Goal: Information Seeking & Learning: Learn about a topic

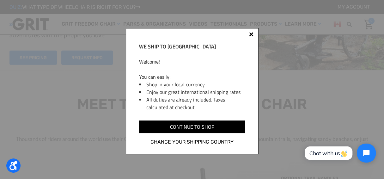
scroll to position [31, 0]
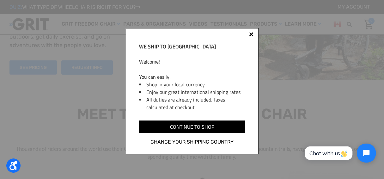
click at [189, 36] on div at bounding box center [251, 35] width 5 height 5
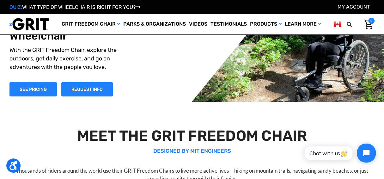
scroll to position [0, 0]
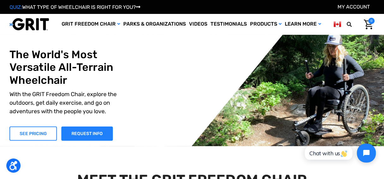
click at [38, 137] on link "SEE PRICING" at bounding box center [32, 133] width 47 height 14
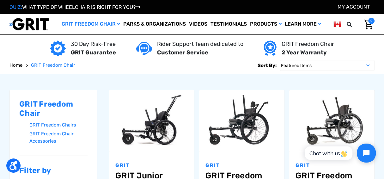
scroll to position [63, 0]
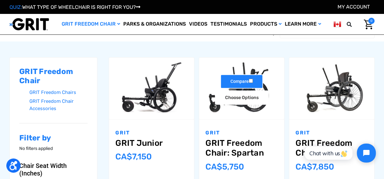
click at [189, 80] on input "Compare" at bounding box center [251, 81] width 4 height 4
checkbox input "true"
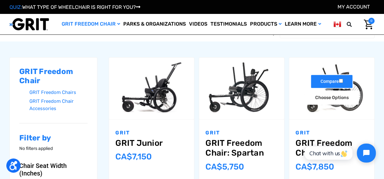
click at [189, 80] on input "Compare" at bounding box center [341, 81] width 4 height 4
checkbox input "true"
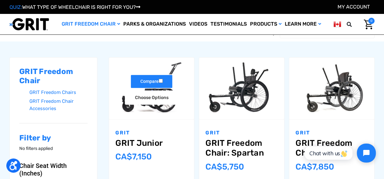
click at [162, 80] on input "Compare" at bounding box center [161, 81] width 4 height 4
checkbox input "true"
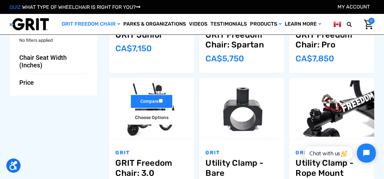
scroll to position [189, 0]
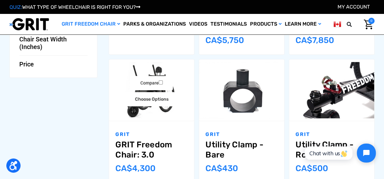
click at [141, 144] on link "GRIT Freedom Chair: 3.0" at bounding box center [151, 150] width 72 height 20
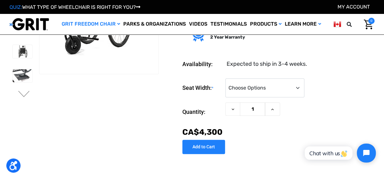
scroll to position [95, 0]
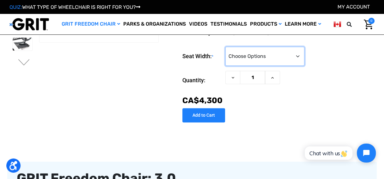
click at [259, 55] on select "Choose Options 16" 18" 20"" at bounding box center [264, 56] width 79 height 19
select select "325"
click at [225, 48] on select "Choose Options 16" 18" 20"" at bounding box center [264, 56] width 79 height 19
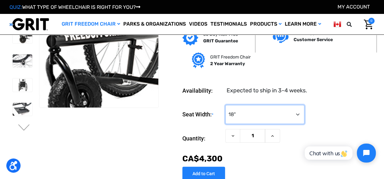
scroll to position [63, 0]
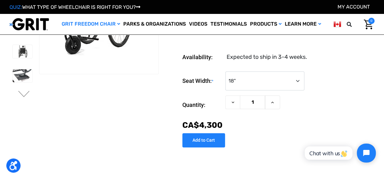
click at [20, 89] on ul "Previous" at bounding box center [24, 29] width 30 height 141
click at [25, 75] on img at bounding box center [23, 75] width 20 height 13
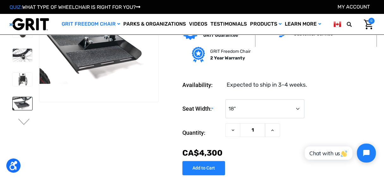
scroll to position [0, 0]
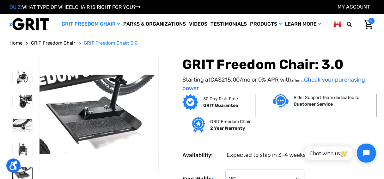
click at [23, 106] on img at bounding box center [23, 101] width 20 height 13
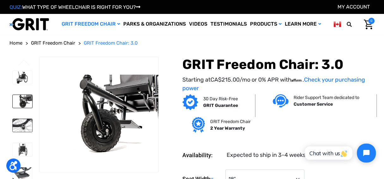
click at [24, 124] on img at bounding box center [23, 125] width 20 height 13
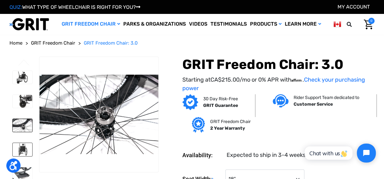
click at [21, 146] on img at bounding box center [23, 149] width 20 height 13
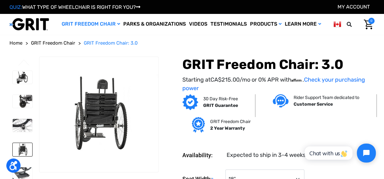
click at [237, 23] on link "Testimonials" at bounding box center [228, 24] width 39 height 21
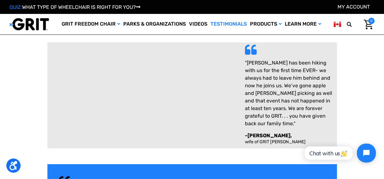
scroll to position [7, 0]
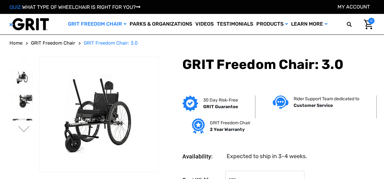
select select "325"
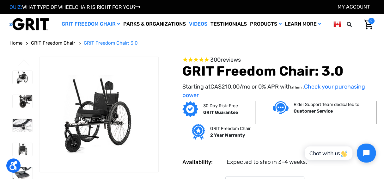
click at [198, 21] on link "Videos" at bounding box center [197, 24] width 21 height 21
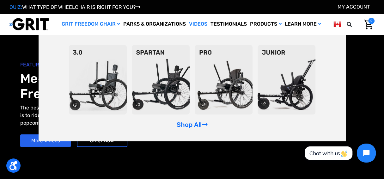
click at [78, 21] on link "GRIT Freedom Chair" at bounding box center [91, 24] width 62 height 21
click at [198, 124] on link "Shop All" at bounding box center [191, 125] width 31 height 8
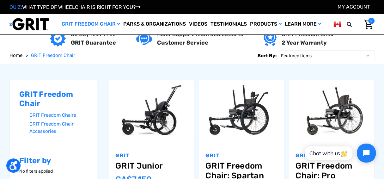
scroll to position [31, 0]
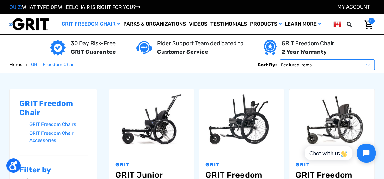
click at [331, 64] on select "Featured Items Newest Items Best Selling A to Z Z to A By Review Price: Ascendi…" at bounding box center [326, 64] width 95 height 11
click at [279, 59] on select "Featured Items Newest Items Best Selling A to Z Z to A By Review Price: Ascendi…" at bounding box center [326, 64] width 95 height 11
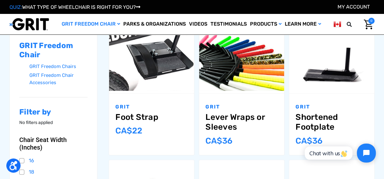
scroll to position [63, 0]
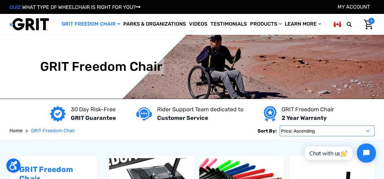
click at [302, 132] on select "Featured Items Newest Items Best Selling A to Z Z to A By Review Price: Ascendi…" at bounding box center [326, 130] width 95 height 11
select select "featured"
click at [279, 125] on select "Featured Items Newest Items Best Selling A to Z Z to A By Review Price: Ascendi…" at bounding box center [326, 130] width 95 height 11
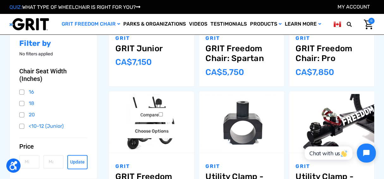
scroll to position [221, 0]
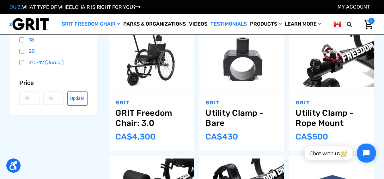
click at [225, 23] on link "Testimonials" at bounding box center [228, 24] width 39 height 21
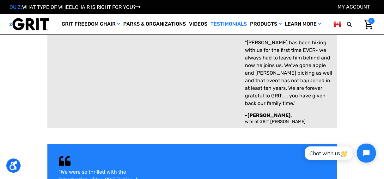
scroll to position [31, 0]
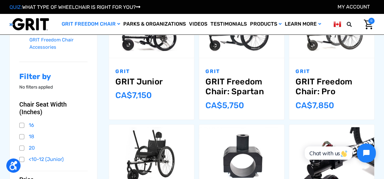
scroll to position [95, 0]
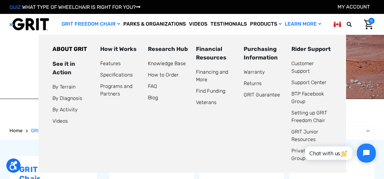
click at [303, 24] on link "Learn More" at bounding box center [302, 24] width 39 height 21
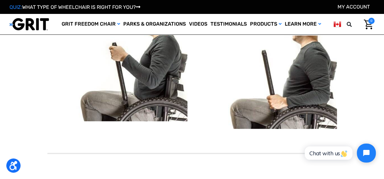
scroll to position [474, 0]
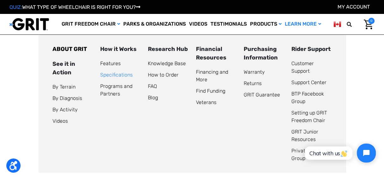
click at [111, 75] on link "Specifications" at bounding box center [116, 75] width 33 height 6
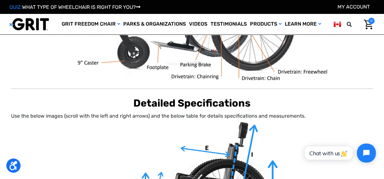
scroll to position [221, 0]
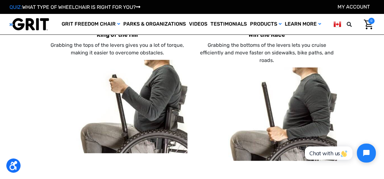
click at [51, 63] on img at bounding box center [117, 106] width 140 height 93
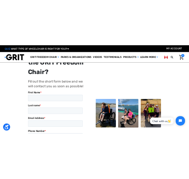
scroll to position [1358, 0]
